Goal: Navigation & Orientation: Find specific page/section

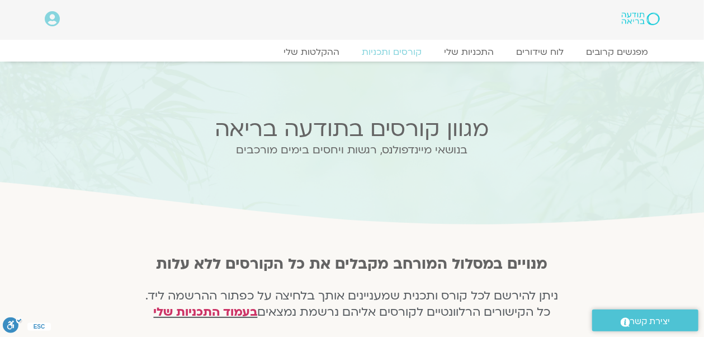
click at [568, 160] on div "בנושאי מיינדפולנס, רגשות ויחסים בימים מורכבים" at bounding box center [352, 158] width 439 height 29
click at [548, 50] on link "לוח שידורים" at bounding box center [540, 51] width 84 height 13
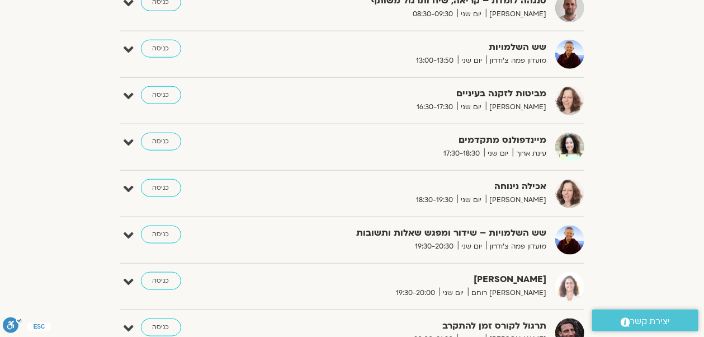
scroll to position [522, 0]
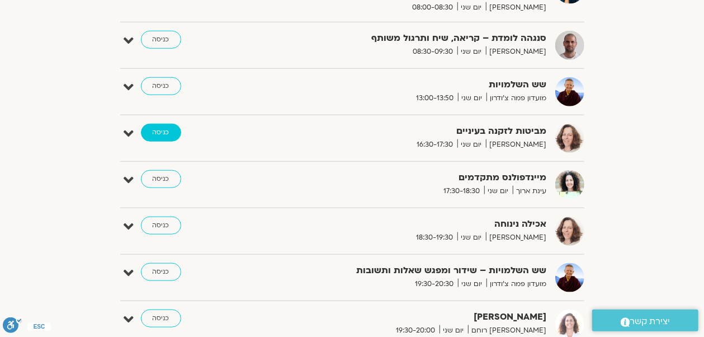
click at [163, 128] on link "כניסה" at bounding box center [161, 133] width 40 height 18
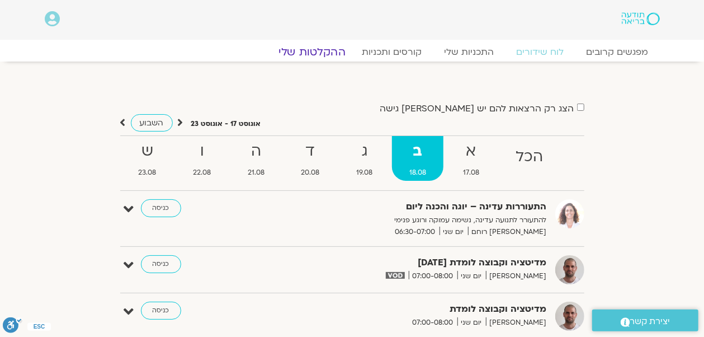
click at [332, 50] on link "ההקלטות שלי" at bounding box center [312, 51] width 94 height 13
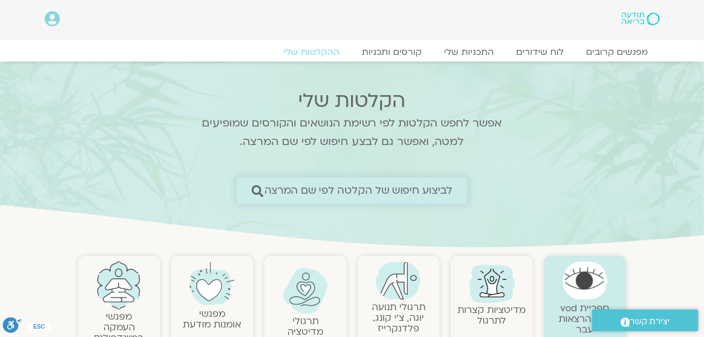
click at [417, 192] on span "לביצוע חיפוש של הקלטה לפי שם המרצה" at bounding box center [358, 191] width 189 height 12
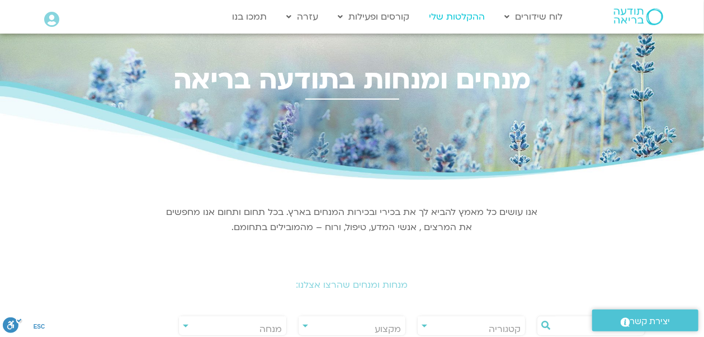
click at [459, 19] on link "ההקלטות שלי" at bounding box center [457, 16] width 67 height 21
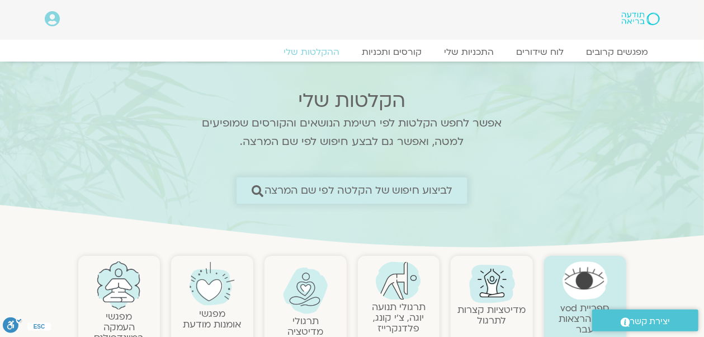
click at [257, 192] on icon at bounding box center [257, 191] width 12 height 12
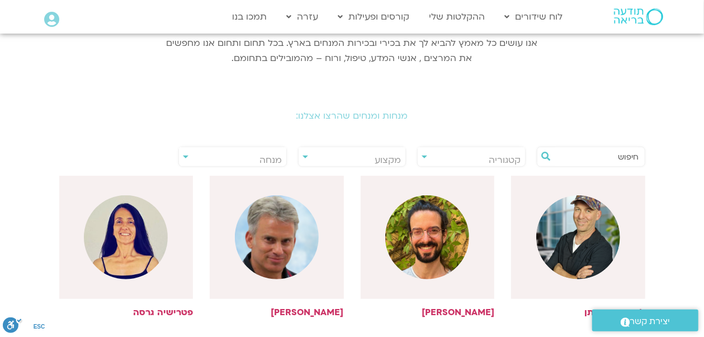
scroll to position [186, 0]
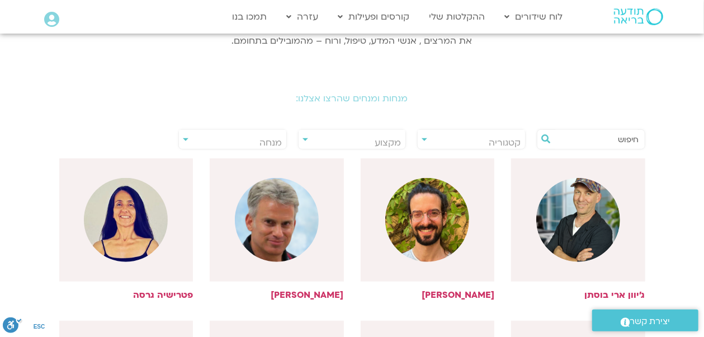
click at [183, 140] on div "**********" at bounding box center [232, 139] width 109 height 20
click at [208, 140] on span "מנחה" at bounding box center [232, 143] width 107 height 26
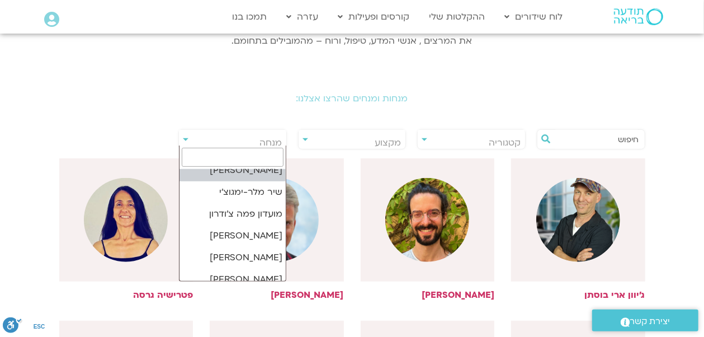
scroll to position [895, 0]
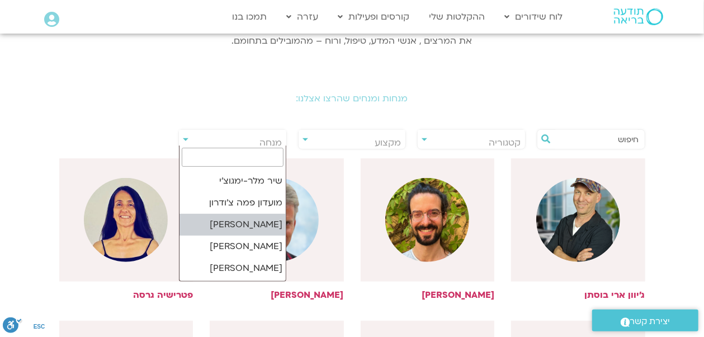
select select "******"
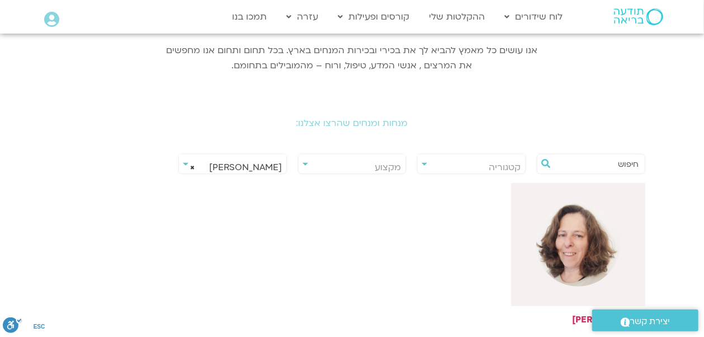
scroll to position [149, 0]
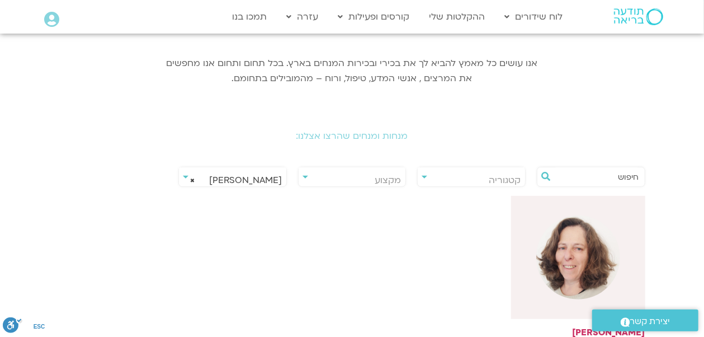
click at [304, 173] on span "מקצוע" at bounding box center [352, 180] width 107 height 26
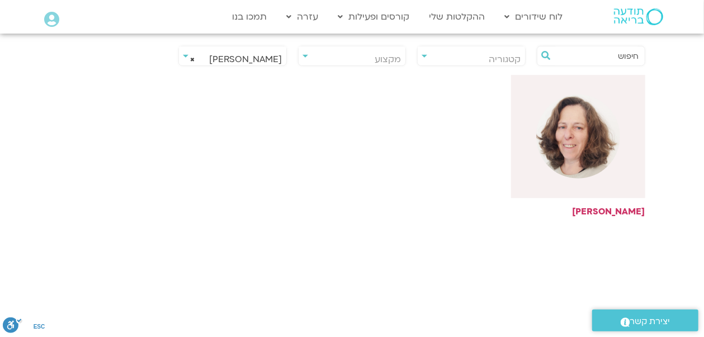
scroll to position [298, 0]
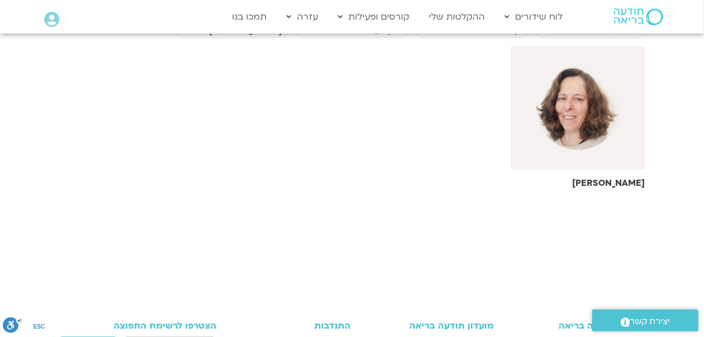
click at [629, 185] on h6 "[PERSON_NAME]" at bounding box center [578, 183] width 134 height 10
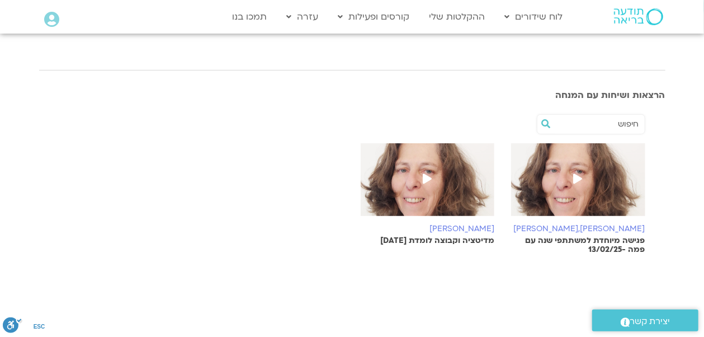
scroll to position [37, 0]
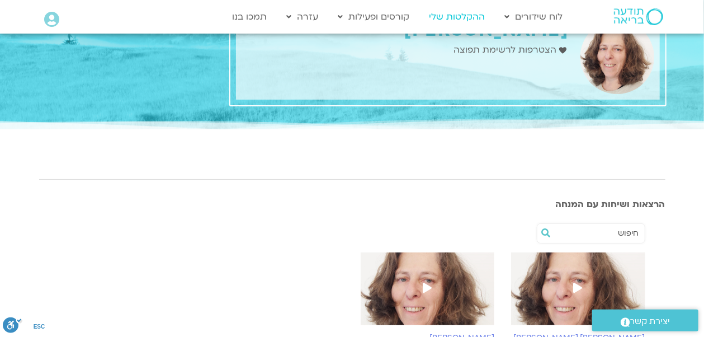
click at [467, 20] on link "ההקלטות שלי" at bounding box center [457, 16] width 67 height 21
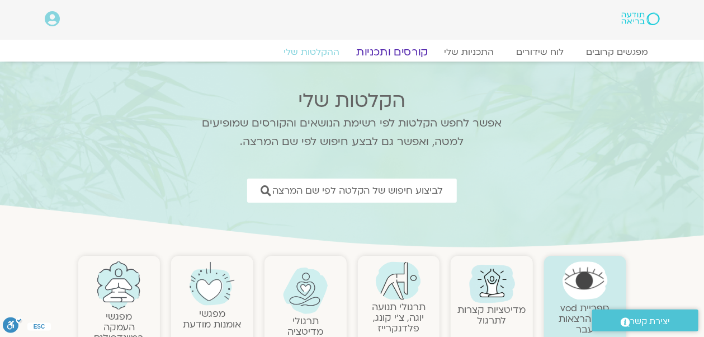
click at [396, 51] on link "קורסים ותכניות" at bounding box center [392, 51] width 98 height 13
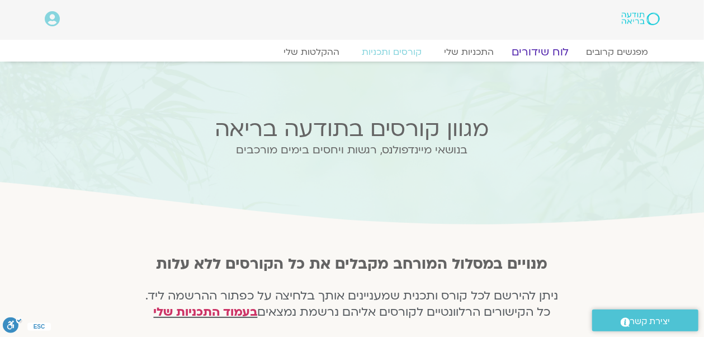
click at [538, 53] on link "לוח שידורים" at bounding box center [540, 51] width 84 height 13
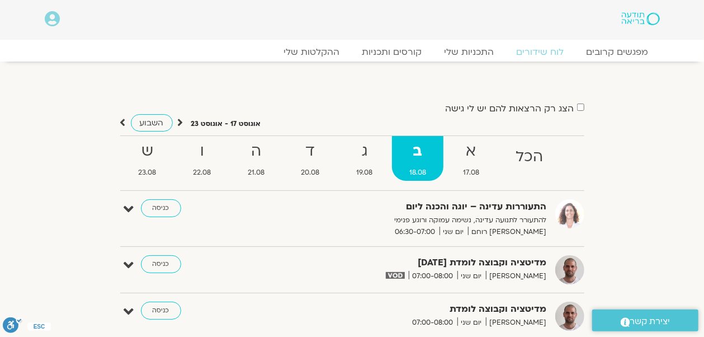
click at [178, 121] on icon at bounding box center [181, 122] width 6 height 11
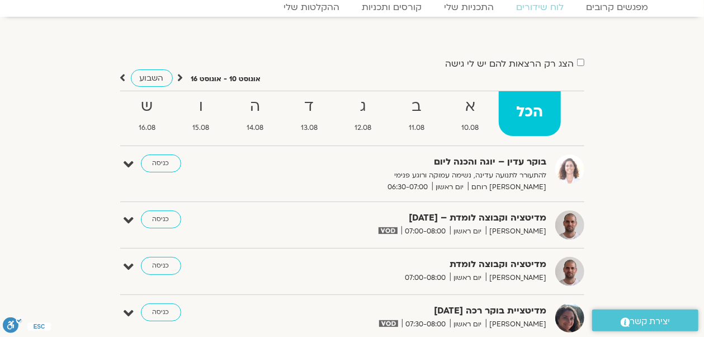
scroll to position [37, 0]
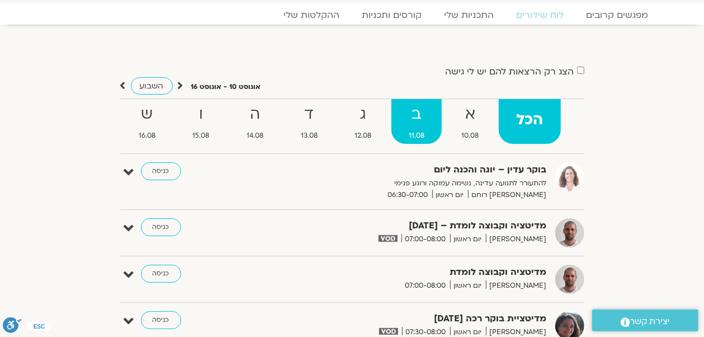
click at [418, 115] on strong "ב" at bounding box center [417, 114] width 51 height 25
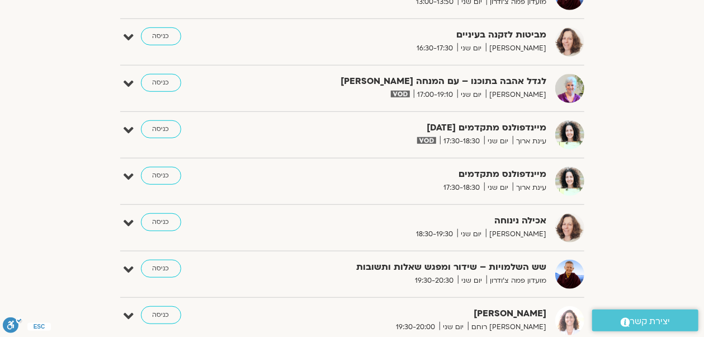
scroll to position [373, 0]
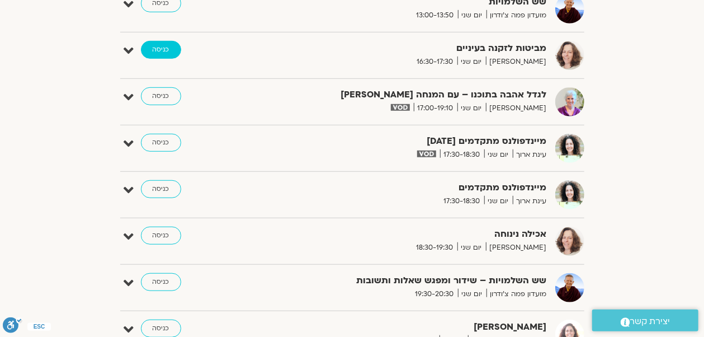
click at [164, 49] on link "כניסה" at bounding box center [161, 50] width 40 height 18
